Goal: Check status: Check status

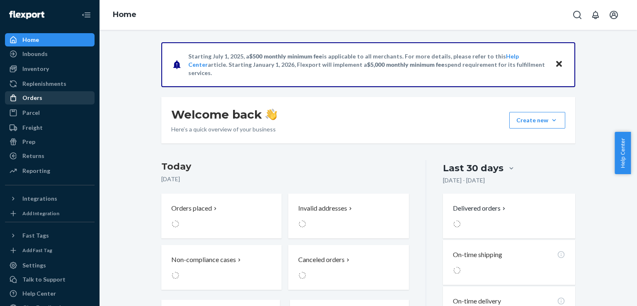
click at [47, 99] on div "Orders" at bounding box center [50, 98] width 88 height 12
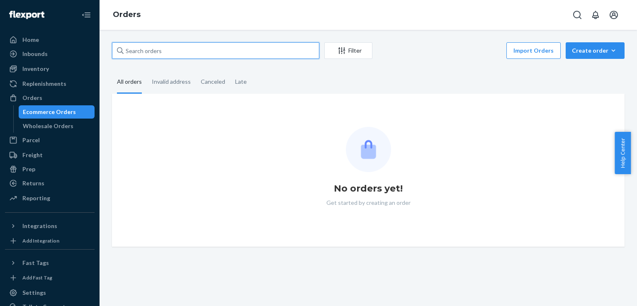
click at [168, 50] on input "text" at bounding box center [215, 50] width 207 height 17
paste input "PW7DREYFGW"
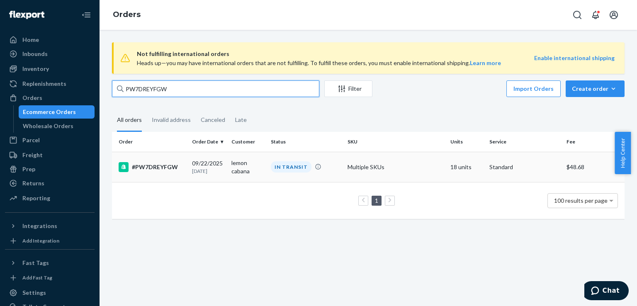
type input "PW7DREYFGW"
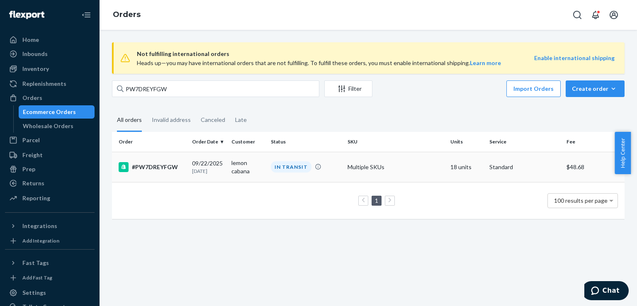
click at [144, 167] on div "#PW7DREYFGW" at bounding box center [152, 167] width 67 height 10
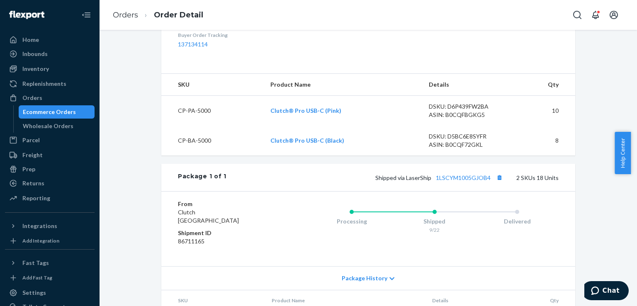
scroll to position [332, 0]
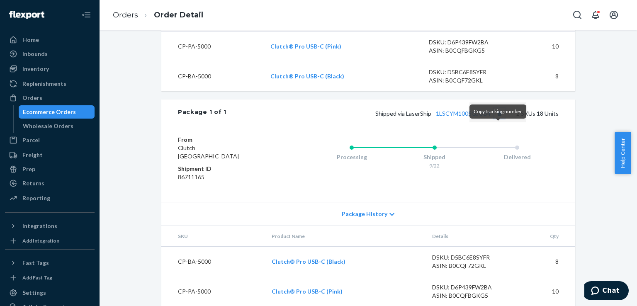
drag, startPoint x: 497, startPoint y: 128, endPoint x: 492, endPoint y: 130, distance: 5.2
click at [497, 119] on button "Copy tracking number" at bounding box center [499, 113] width 11 height 11
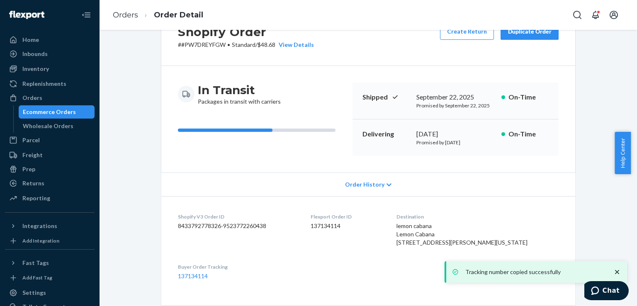
scroll to position [0, 0]
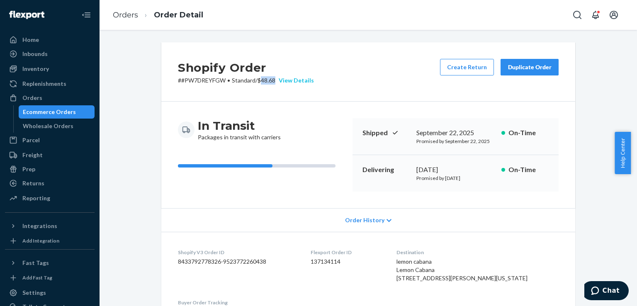
drag, startPoint x: 261, startPoint y: 78, endPoint x: 275, endPoint y: 79, distance: 14.1
click at [275, 79] on p "# #PW7DREYFGW • Standard / $48.68 View Details" at bounding box center [246, 80] width 136 height 8
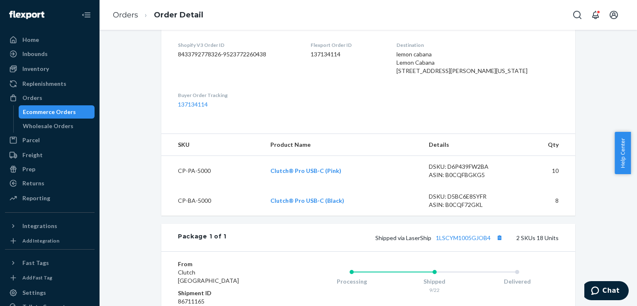
scroll to position [358, 0]
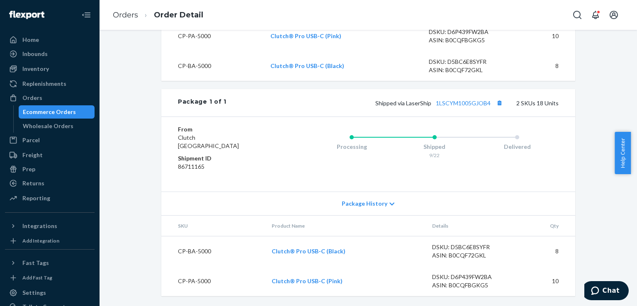
click at [55, 112] on div "Ecommerce Orders" at bounding box center [49, 112] width 53 height 8
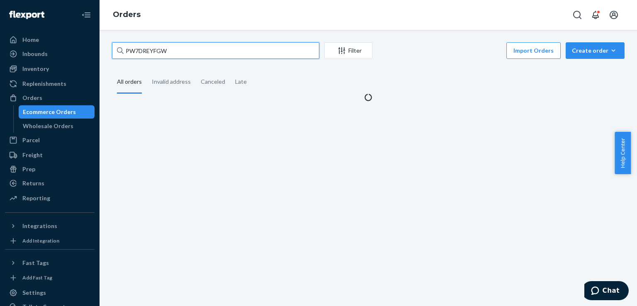
click at [194, 45] on input "PW7DREYFGW" at bounding box center [215, 50] width 207 height 17
paste input "7WWJU249C9"
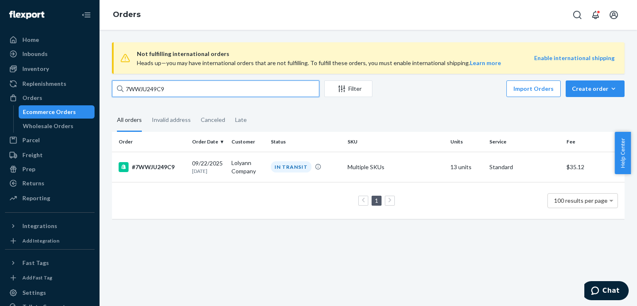
type input "7WWJU249C9"
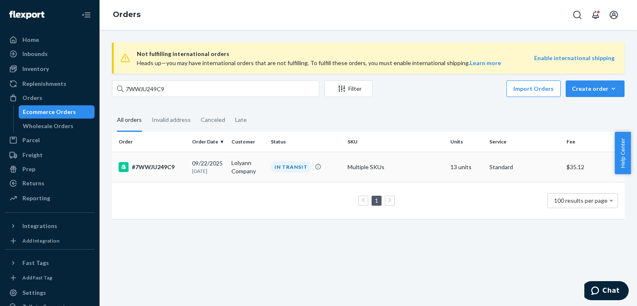
click at [161, 168] on div "#7WWJU249C9" at bounding box center [152, 167] width 67 height 10
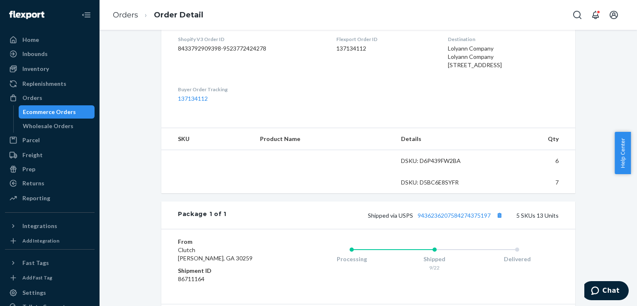
scroll to position [249, 0]
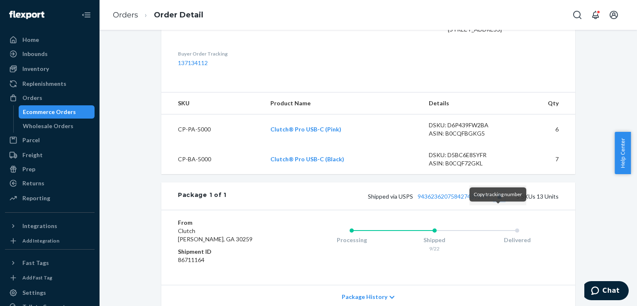
click at [496, 201] on button "Copy tracking number" at bounding box center [499, 196] width 11 height 11
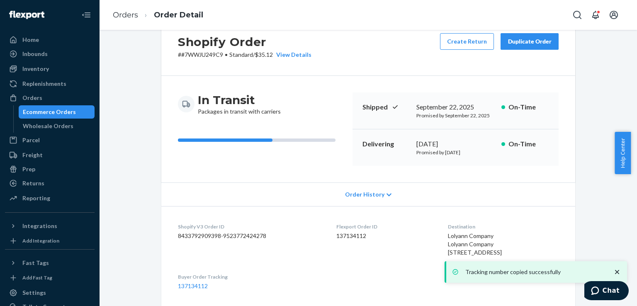
scroll to position [0, 0]
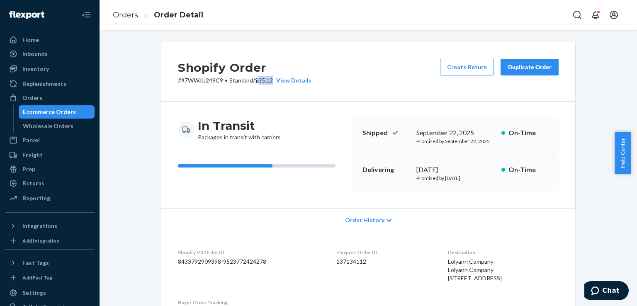
drag, startPoint x: 272, startPoint y: 79, endPoint x: 259, endPoint y: 80, distance: 12.9
click at [259, 80] on p "# #7WWJU249C9 • Standard / $35.12 View Details" at bounding box center [244, 80] width 133 height 8
copy p "35.12"
